Goal: Task Accomplishment & Management: Use online tool/utility

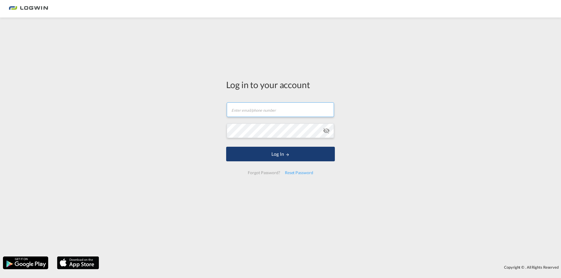
type input "[PERSON_NAME][EMAIL_ADDRESS][DOMAIN_NAME]"
click at [286, 156] on md-icon "LOGIN" at bounding box center [287, 155] width 4 height 4
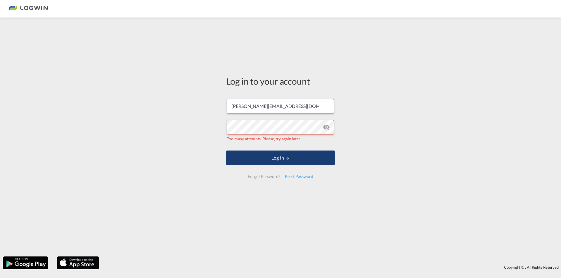
click at [301, 156] on button "Log In" at bounding box center [280, 158] width 109 height 15
